Goal: Information Seeking & Learning: Learn about a topic

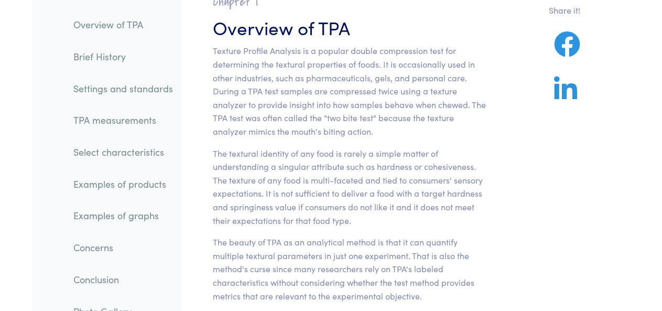
scroll to position [139, 0]
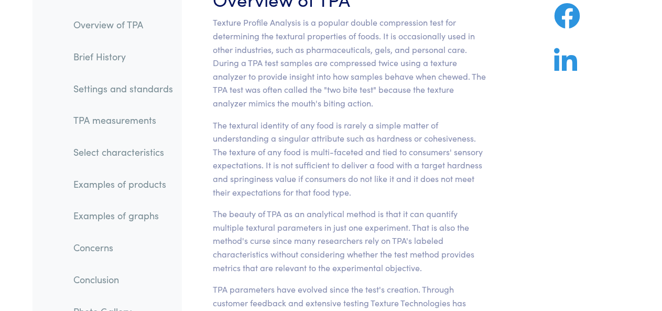
click at [405, 85] on p "Texture Profile Analysis is a popular double compression test for determining t…" at bounding box center [349, 63] width 273 height 94
click at [367, 77] on p "Texture Profile Analysis is a popular double compression test for determining t…" at bounding box center [349, 63] width 273 height 94
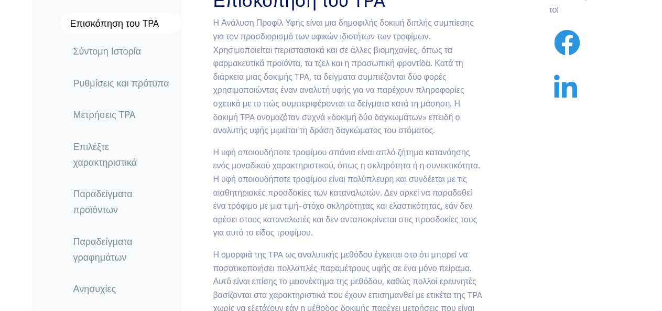
click at [488, 139] on section "Κεφάλαιο Ι Επισκόπηση του TPA Η υφή οποιουδήποτε τροφίμου σπάνια είναι απλό ζήτ…" at bounding box center [349, 301] width 323 height 696
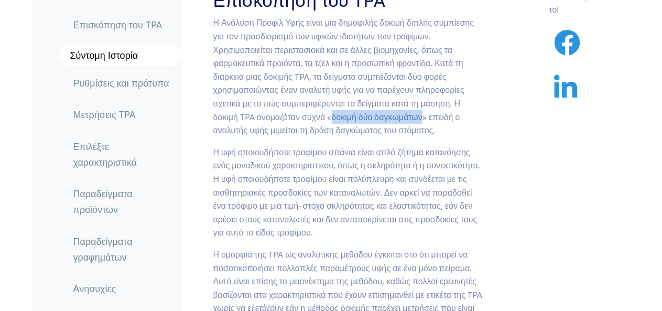
drag, startPoint x: 332, startPoint y: 116, endPoint x: 424, endPoint y: 119, distance: 91.8
click at [424, 119] on font "Η Ανάλυση Προφίλ Υφής είναι μια δημοφιλής δοκιμή διπλής συμπίεσης για τον προσδ…" at bounding box center [343, 75] width 261 height 119
drag, startPoint x: 336, startPoint y: 117, endPoint x: 426, endPoint y: 120, distance: 89.2
click at [426, 120] on font "Η Ανάλυση Προφίλ Υφής είναι μια δημοφιλής δοκιμή διπλής συμπίεσης για τον προσδ…" at bounding box center [343, 75] width 261 height 119
copy font "«δοκιμή δύο δαγκωμάτων»"
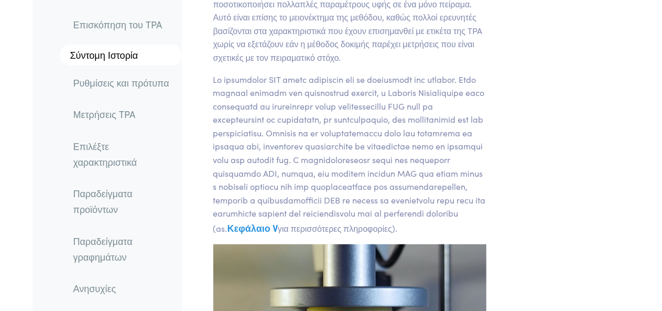
scroll to position [559, 0]
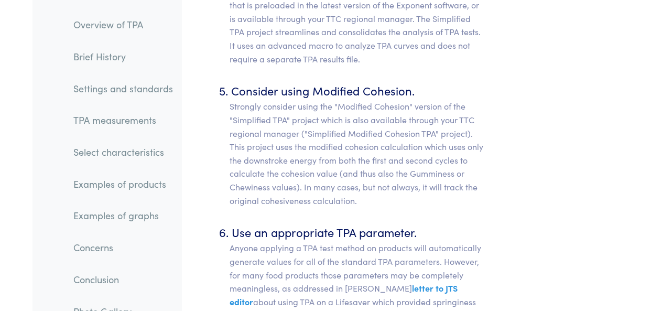
scroll to position [5185, 0]
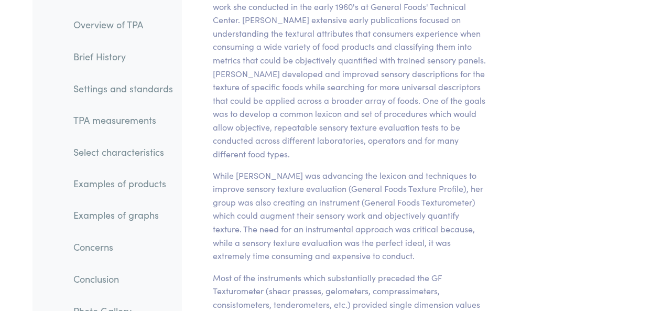
scroll to position [978, 0]
